Goal: Information Seeking & Learning: Learn about a topic

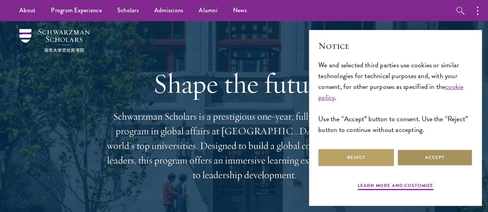
click at [414, 159] on button "Accept" at bounding box center [435, 157] width 76 height 17
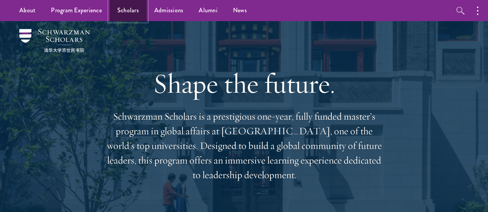
click at [131, 12] on link "Scholars" at bounding box center [127, 10] width 37 height 21
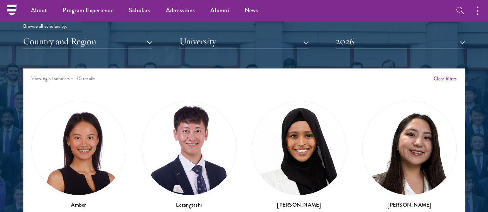
scroll to position [936, 0]
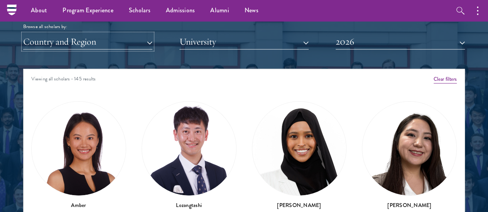
click at [131, 34] on button "Country and Region" at bounding box center [87, 42] width 129 height 16
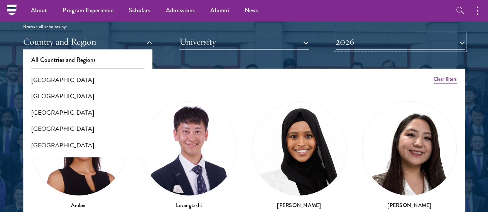
click at [341, 34] on button "2026" at bounding box center [399, 42] width 129 height 16
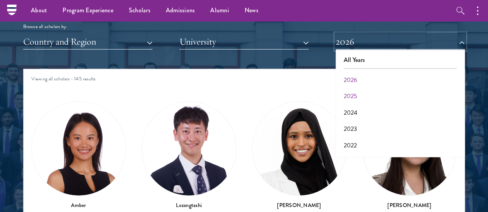
scroll to position [25, 0]
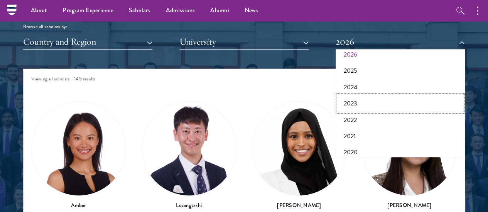
click at [345, 96] on button "2023" at bounding box center [400, 104] width 125 height 16
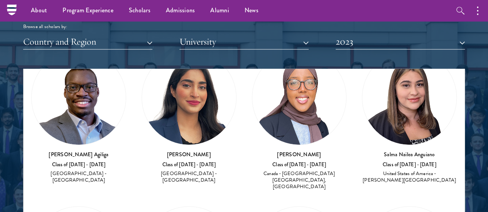
scroll to position [51, 0]
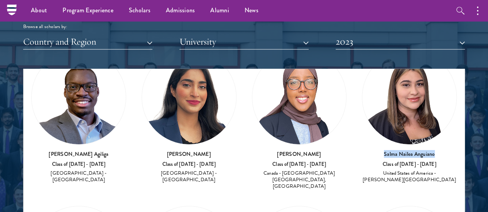
drag, startPoint x: 292, startPoint y: 96, endPoint x: 335, endPoint y: 107, distance: 43.8
click at [362, 150] on h3 "Salma Nailea Anguiano" at bounding box center [409, 154] width 95 height 8
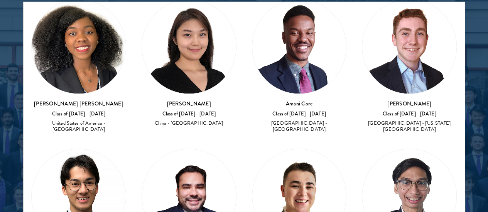
scroll to position [1004, 0]
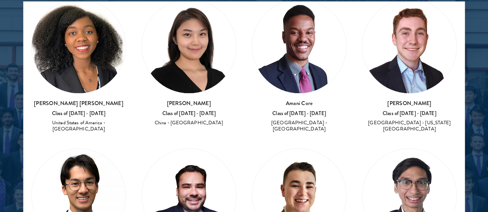
drag, startPoint x: 294, startPoint y: 81, endPoint x: 337, endPoint y: 82, distance: 42.4
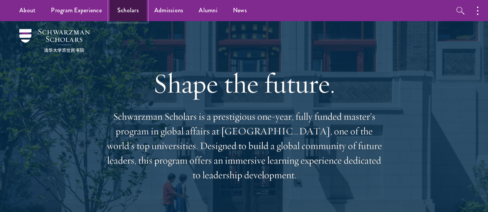
click at [116, 17] on link "Scholars" at bounding box center [127, 10] width 37 height 21
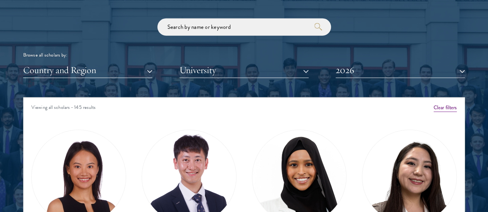
scroll to position [908, 0]
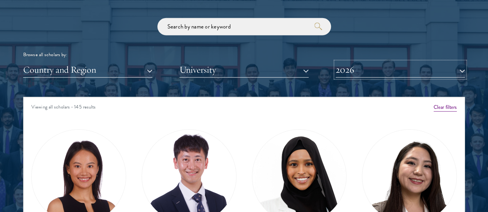
click at [346, 62] on button "2026" at bounding box center [399, 70] width 129 height 16
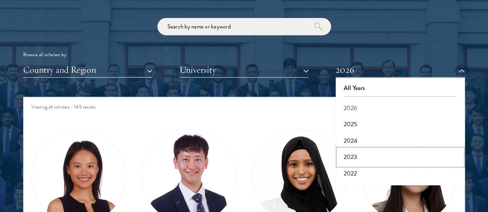
click at [352, 149] on button "2023" at bounding box center [400, 157] width 125 height 16
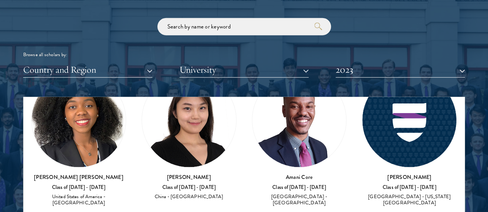
scroll to position [678, 0]
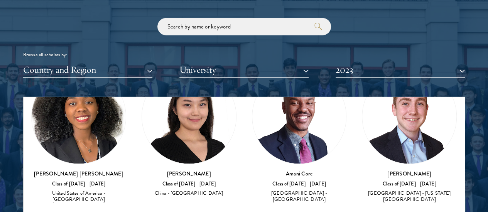
drag, startPoint x: 290, startPoint y: 154, endPoint x: 335, endPoint y: 153, distance: 45.1
